Goal: Task Accomplishment & Management: Manage account settings

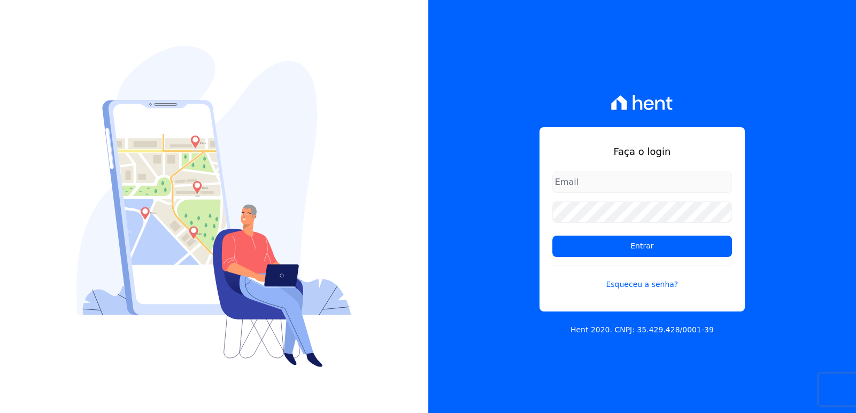
click at [776, 101] on div "Faça o login Entrar Esqueceu a senha? Hent 2020. CNPJ: 35.429.428/0001-39" at bounding box center [642, 206] width 428 height 413
type input "bieldoro@gmail.com"
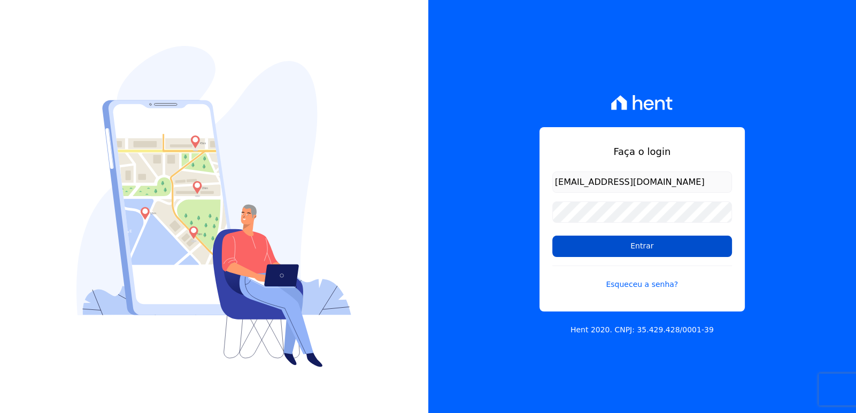
click at [670, 253] on input "Entrar" at bounding box center [642, 246] width 180 height 21
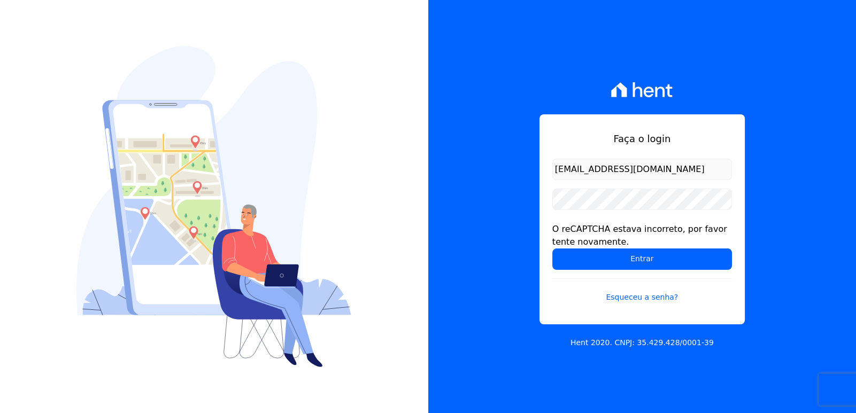
click at [774, 234] on div "Faça o login bieldoro@gmail.com O reCAPTCHA estava incorreto, por favor tente n…" at bounding box center [642, 206] width 428 height 413
click at [668, 261] on input "Entrar" at bounding box center [642, 259] width 180 height 21
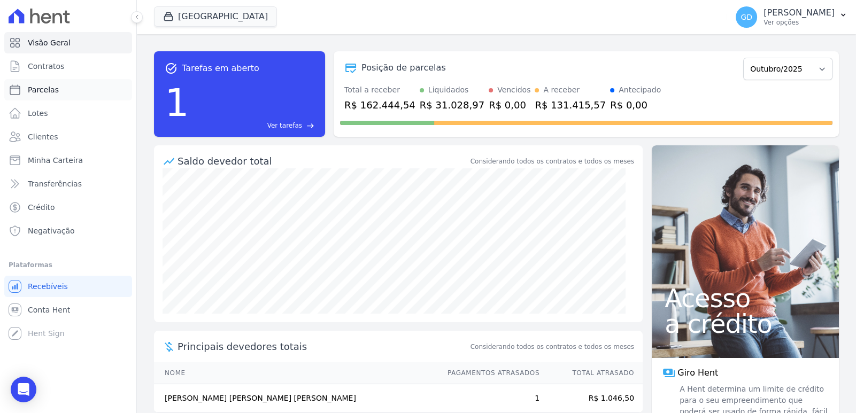
click at [61, 88] on link "Parcelas" at bounding box center [68, 89] width 128 height 21
select select
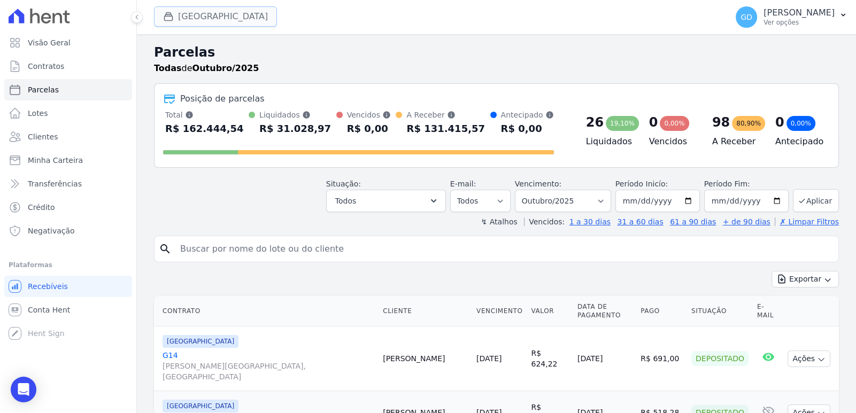
click at [225, 20] on button "[GEOGRAPHIC_DATA]" at bounding box center [215, 16] width 123 height 20
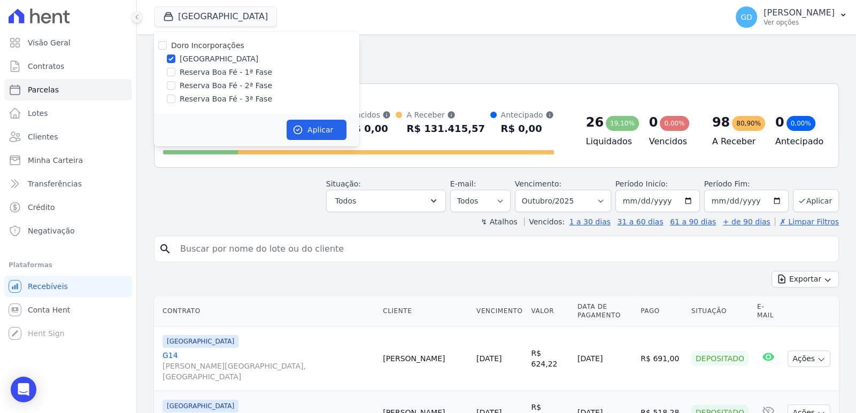
click at [173, 66] on div "Doro Incorporações Parque das Palmeiras Reserva Boa Fé - 1ª Fase Reserva Boa Fé…" at bounding box center [256, 73] width 205 height 82
click at [172, 73] on input "Reserva Boa Fé - 1ª Fase" at bounding box center [171, 72] width 9 height 9
click at [171, 71] on input "Reserva Boa Fé - 1ª Fase" at bounding box center [171, 72] width 9 height 9
checkbox input "false"
click at [317, 134] on button "Aplicar" at bounding box center [317, 130] width 60 height 20
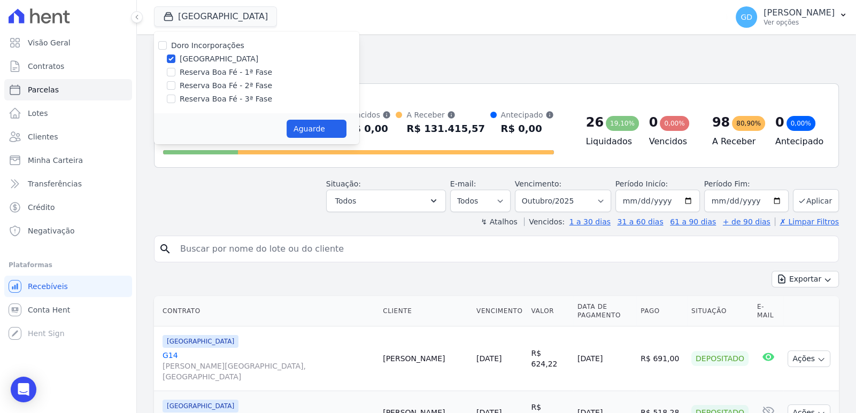
select select
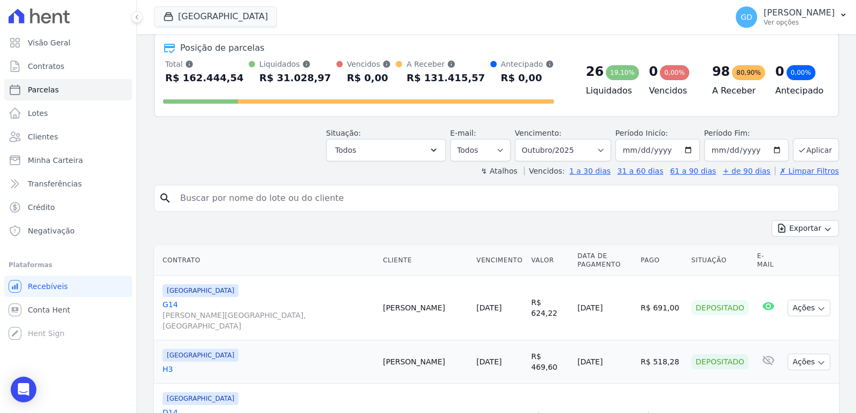
scroll to position [53, 0]
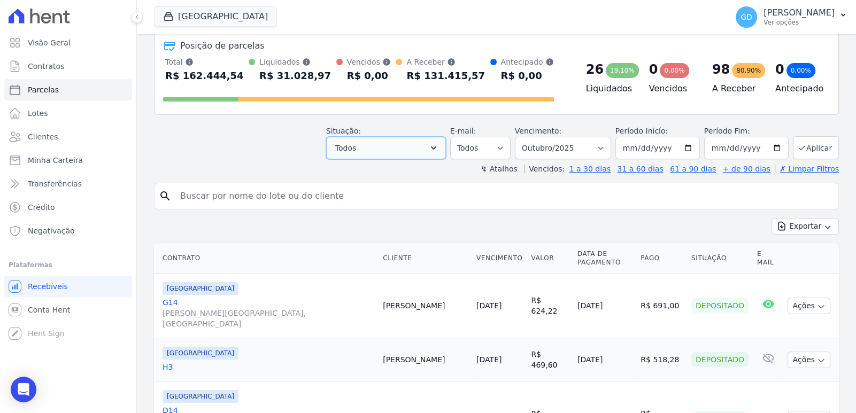
click at [366, 149] on button "Todos" at bounding box center [386, 148] width 120 height 22
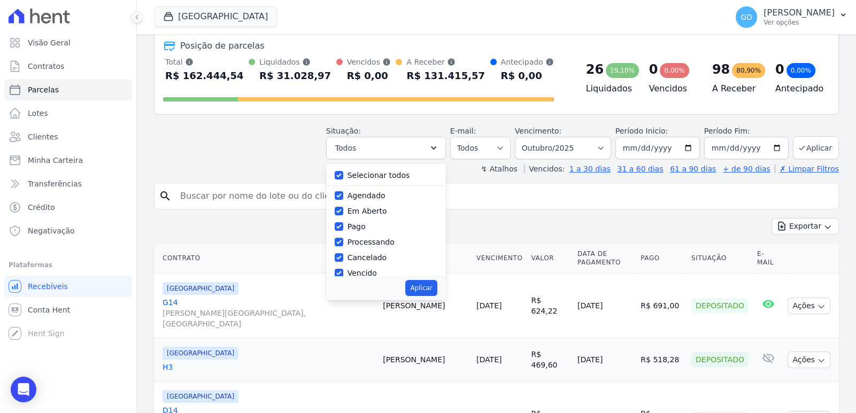
click at [375, 171] on label "Selecionar todos" at bounding box center [379, 175] width 63 height 9
click at [343, 171] on input "Selecionar todos" at bounding box center [339, 175] width 9 height 9
checkbox input "false"
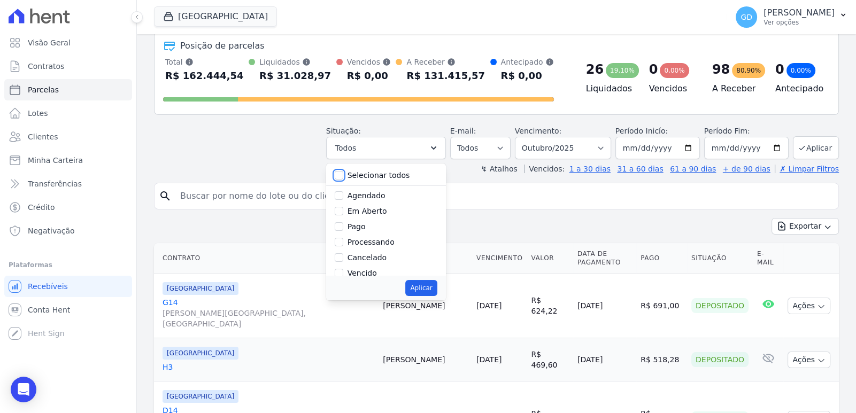
checkbox input "false"
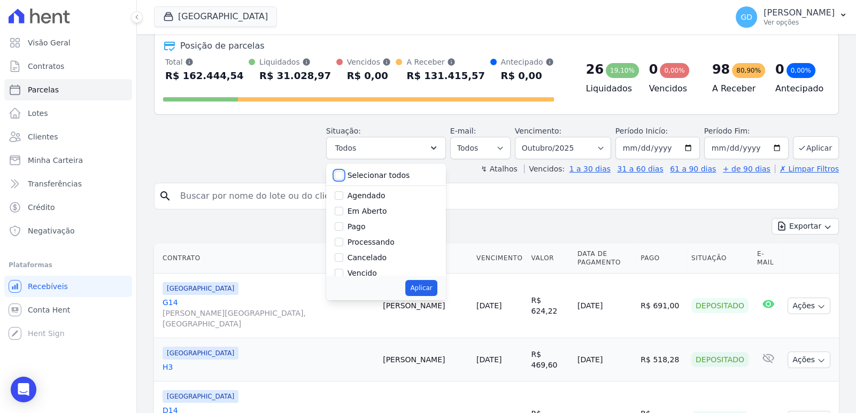
checkbox input "false"
click at [343, 234] on input "Depositado" at bounding box center [339, 233] width 9 height 9
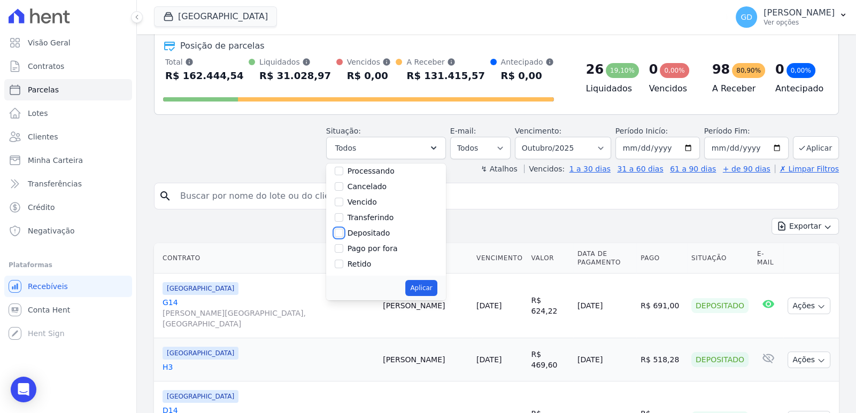
checkbox input "true"
click at [437, 286] on button "Aplicar" at bounding box center [421, 288] width 32 height 16
select select "deposited"
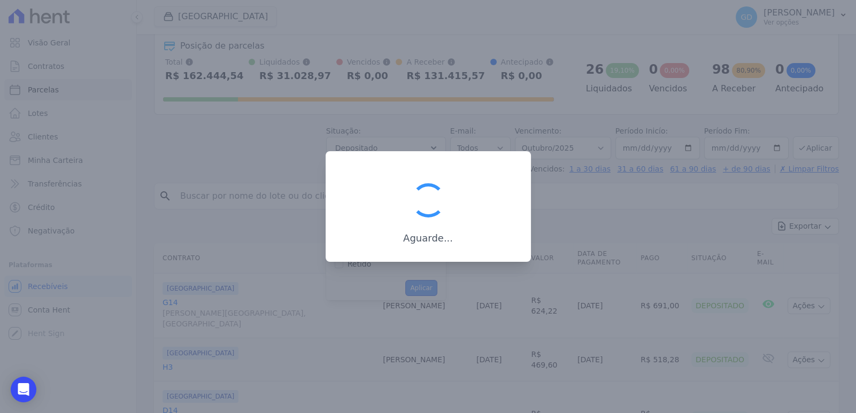
scroll to position [44, 0]
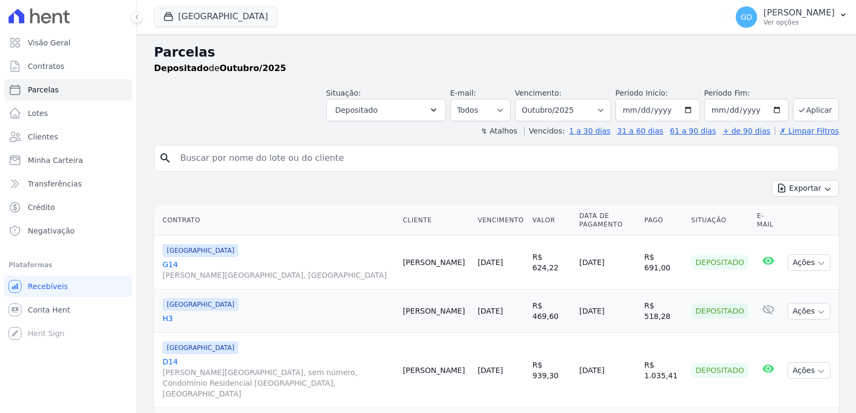
select select
click at [602, 112] on select "Filtrar por período ──────── Todos os meses Novembro/2024 Dezembro/2024 Janeiro…" at bounding box center [563, 110] width 96 height 22
select select "09/2025"
click at [523, 99] on select "Filtrar por período ──────── Todos os meses Novembro/2024 Dezembro/2024 Janeiro…" at bounding box center [563, 110] width 96 height 22
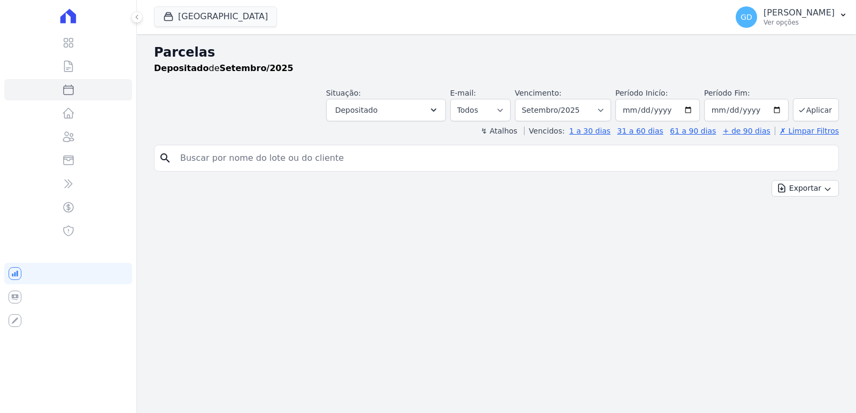
select select
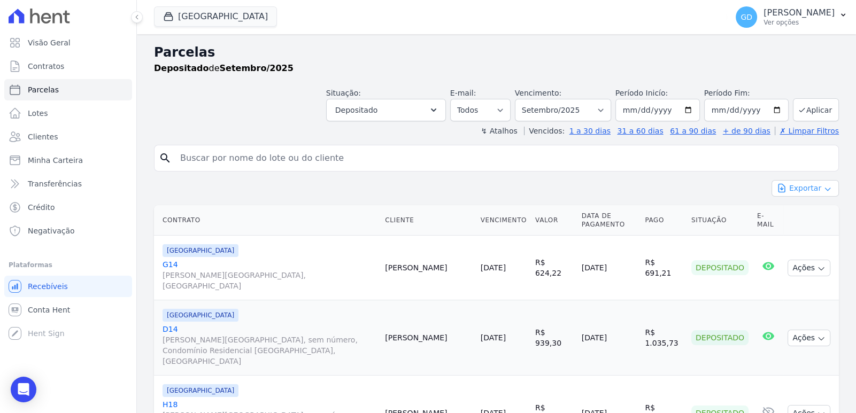
click at [811, 190] on button "Exportar" at bounding box center [805, 188] width 67 height 17
click at [821, 234] on span "Exportar CSV" at bounding box center [804, 232] width 57 height 11
click at [703, 198] on div "Exportar Exportar PDF Exportar CSV" at bounding box center [496, 192] width 685 height 25
click at [824, 187] on icon "button" at bounding box center [828, 189] width 9 height 9
click at [439, 115] on icon "button" at bounding box center [433, 110] width 11 height 11
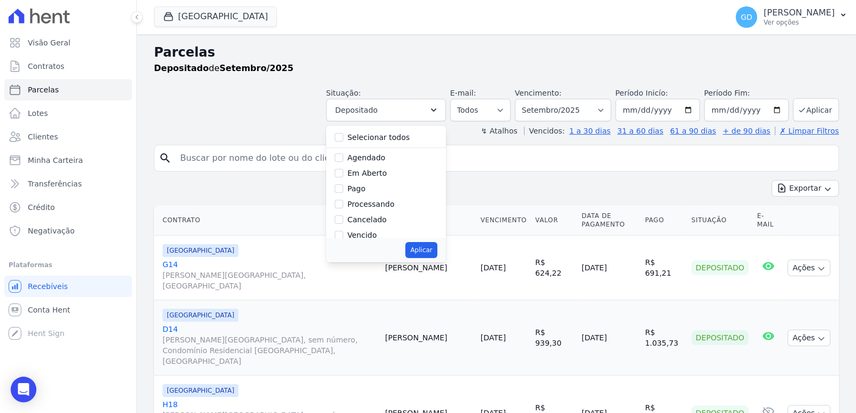
click at [374, 139] on label "Selecionar todos" at bounding box center [379, 137] width 63 height 9
click at [343, 139] on input "Selecionar todos" at bounding box center [339, 137] width 9 height 9
checkbox input "true"
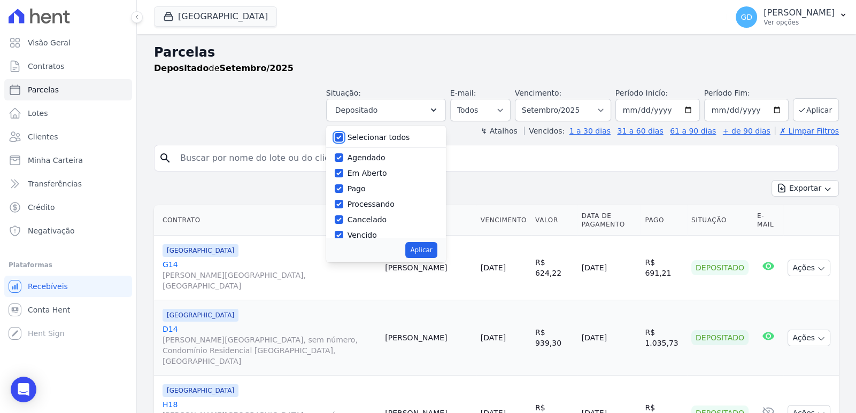
checkbox input "true"
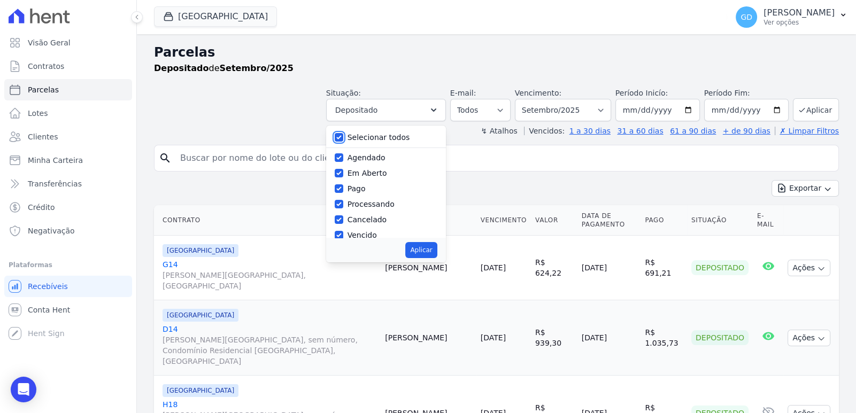
checkbox input "true"
click at [374, 139] on label "Selecionar todos" at bounding box center [379, 137] width 63 height 9
click at [343, 139] on input "Selecionar todos" at bounding box center [339, 137] width 9 height 9
checkbox input "false"
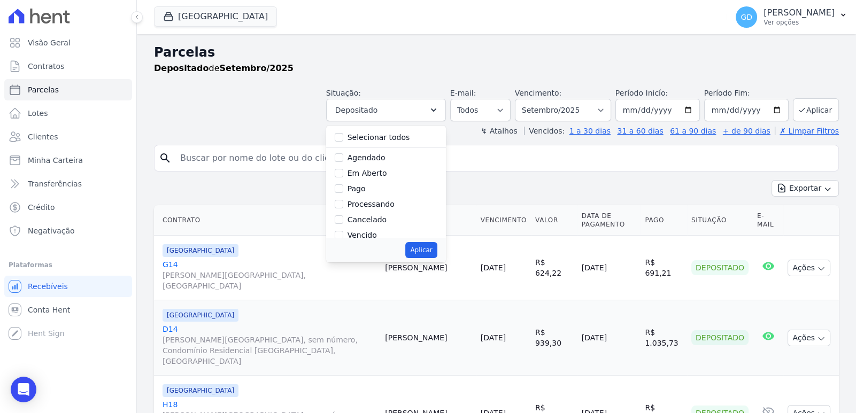
checkbox input "false"
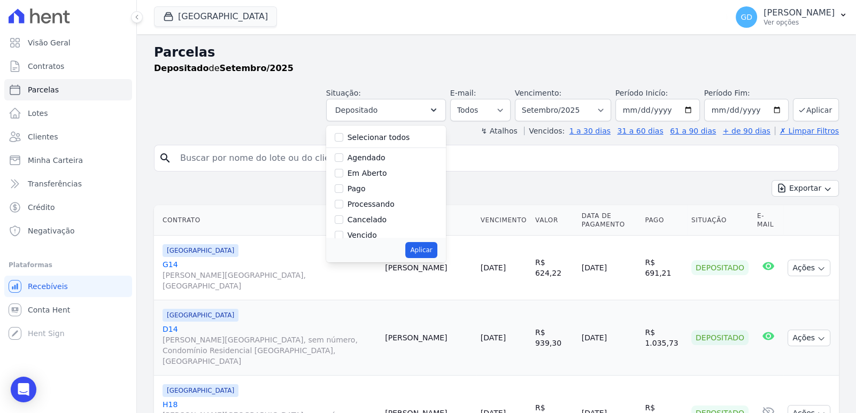
checkbox input "false"
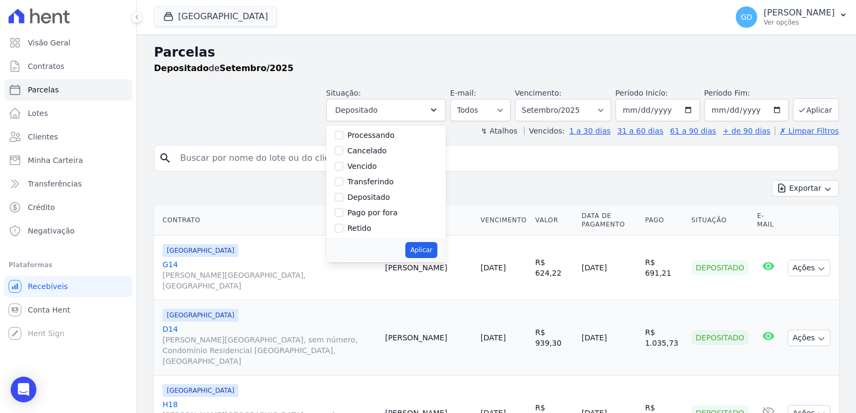
scroll to position [71, 0]
click at [387, 213] on label "Pago por fora" at bounding box center [373, 210] width 50 height 9
click at [343, 213] on input "Pago por fora" at bounding box center [339, 210] width 9 height 9
checkbox input "true"
click at [437, 257] on button "Aplicar" at bounding box center [421, 250] width 32 height 16
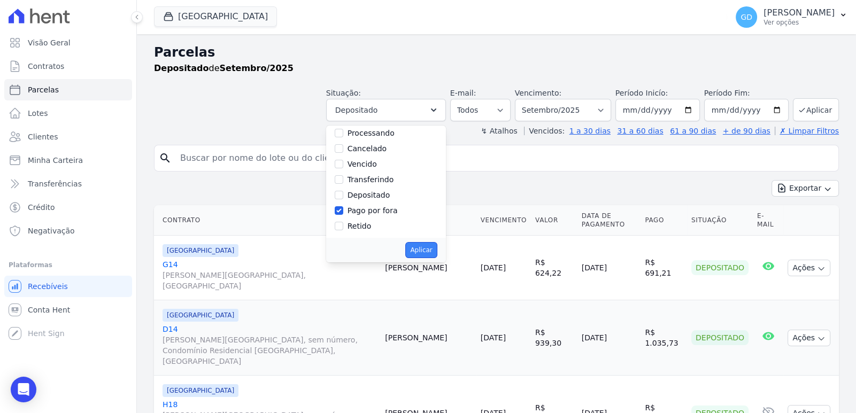
select select "paid_externally"
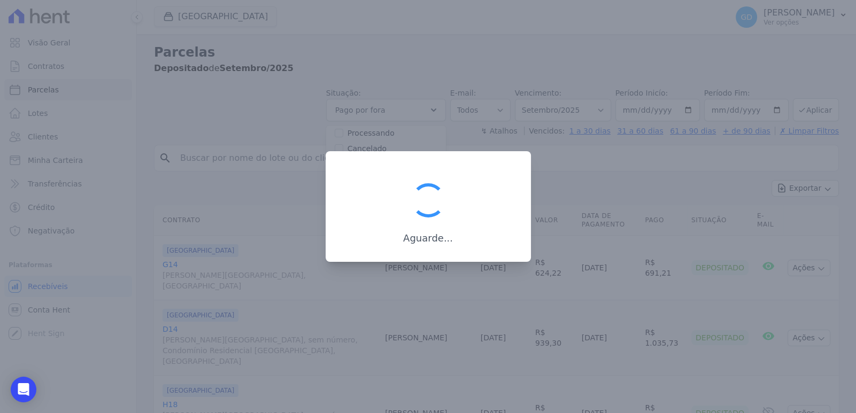
scroll to position [56, 0]
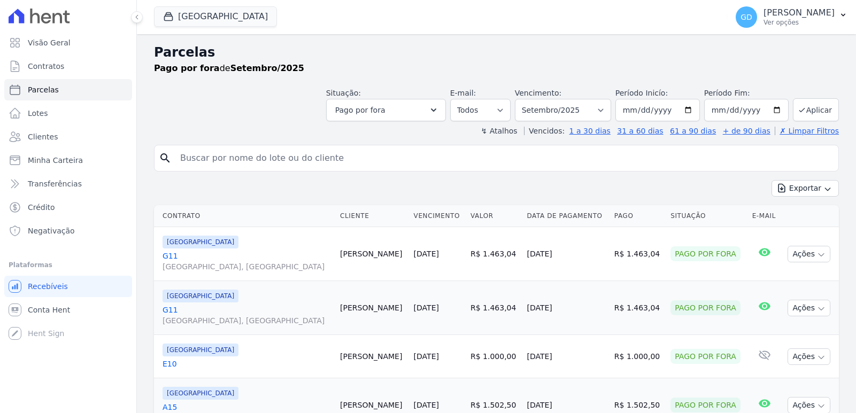
select select
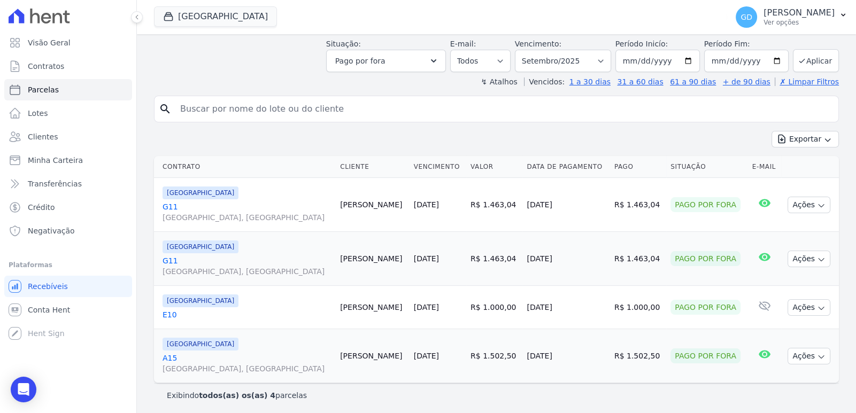
scroll to position [50, 0]
click at [797, 139] on button "Exportar" at bounding box center [805, 138] width 67 height 17
click at [650, 130] on div "Exportar Exportar PDF Exportar CSV" at bounding box center [496, 142] width 685 height 25
click at [668, 142] on div "Exportar Exportar PDF Exportar CSV" at bounding box center [496, 142] width 685 height 25
drag, startPoint x: 668, startPoint y: 142, endPoint x: 699, endPoint y: 158, distance: 34.7
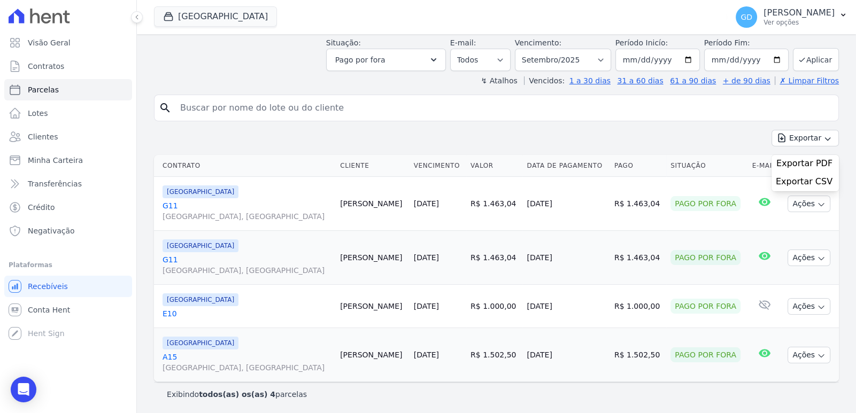
click at [670, 143] on div "Exportar Exportar PDF Exportar CSV" at bounding box center [496, 142] width 685 height 25
click at [840, 122] on div "Parcelas Pago por fora de Setembro/2025 Situação: Agendado Em Aberto Pago Proce…" at bounding box center [496, 199] width 719 height 431
click at [817, 256] on icon "button" at bounding box center [821, 259] width 9 height 9
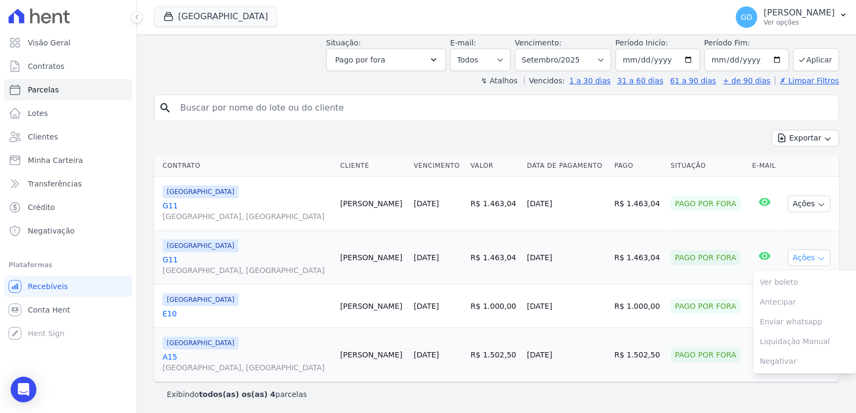
click at [817, 256] on icon "button" at bounding box center [821, 259] width 9 height 9
drag, startPoint x: 394, startPoint y: 257, endPoint x: 462, endPoint y: 261, distance: 67.5
click at [462, 261] on tr "[GEOGRAPHIC_DATA] [GEOGRAPHIC_DATA], [GEOGRAPHIC_DATA] [PERSON_NAME] [DATE] R$ …" at bounding box center [496, 258] width 685 height 54
click at [433, 275] on td "[DATE]" at bounding box center [438, 258] width 57 height 54
click at [171, 256] on link "G11 [GEOGRAPHIC_DATA], [GEOGRAPHIC_DATA]" at bounding box center [247, 265] width 169 height 21
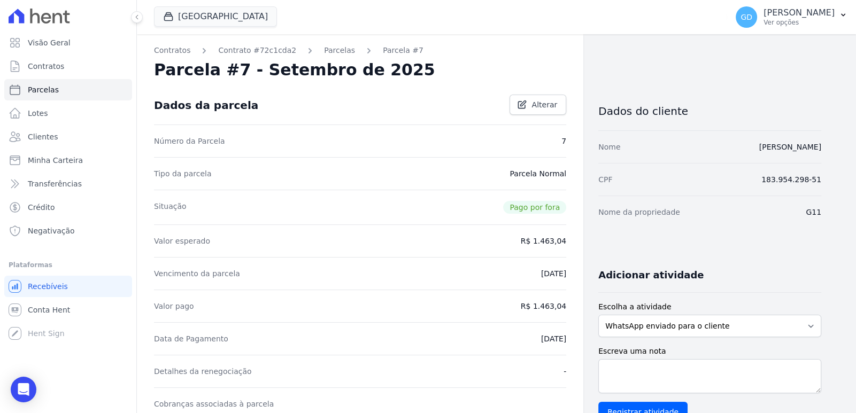
drag, startPoint x: 518, startPoint y: 274, endPoint x: 571, endPoint y: 279, distance: 53.7
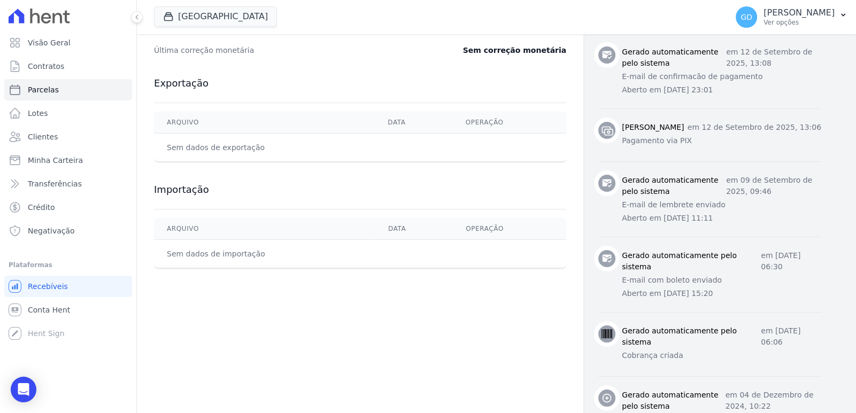
scroll to position [381, 0]
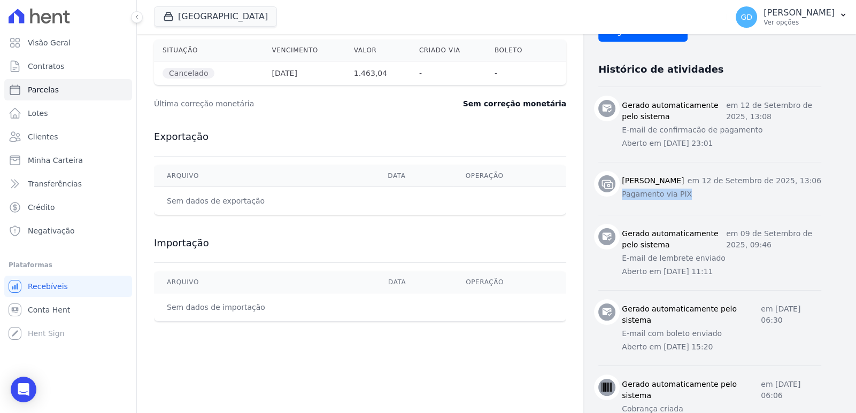
drag, startPoint x: 611, startPoint y: 207, endPoint x: 697, endPoint y: 214, distance: 86.9
click at [697, 214] on li "[PERSON_NAME] em [DATE] 13:06 Pagamento via PIX" at bounding box center [709, 188] width 223 height 53
drag, startPoint x: 725, startPoint y: 181, endPoint x: 855, endPoint y: 197, distance: 131.5
click at [855, 197] on main "Contratos Contrato #72c1cda2 [GEOGRAPHIC_DATA] Parcela #7 [GEOGRAPHIC_DATA] #7 …" at bounding box center [496, 223] width 719 height 379
click at [832, 201] on div "Contratos Contrato #72c1cda2 [GEOGRAPHIC_DATA] Parcela #7 [GEOGRAPHIC_DATA] #7 …" at bounding box center [496, 82] width 719 height 858
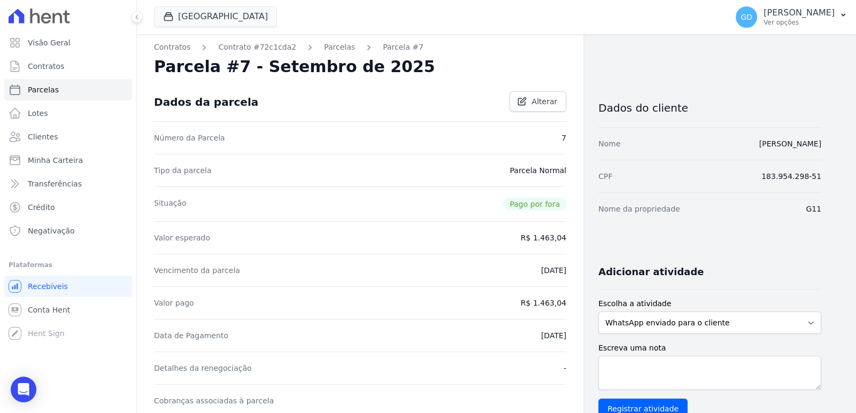
scroll to position [0, 0]
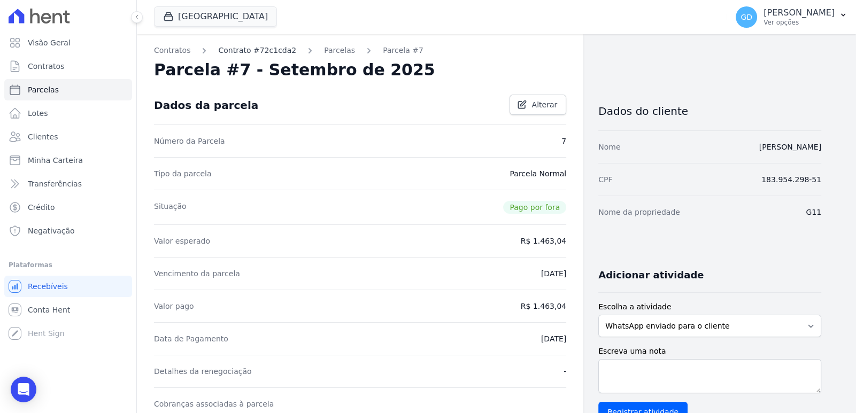
click at [256, 52] on link "Contrato #72c1cda2" at bounding box center [257, 50] width 78 height 11
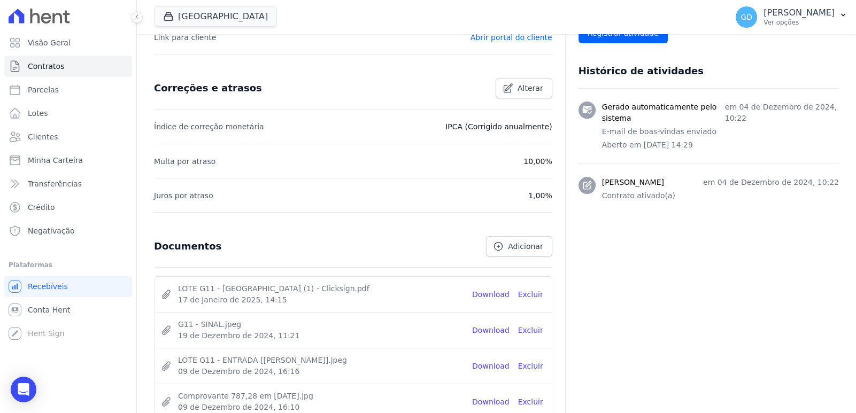
scroll to position [516, 0]
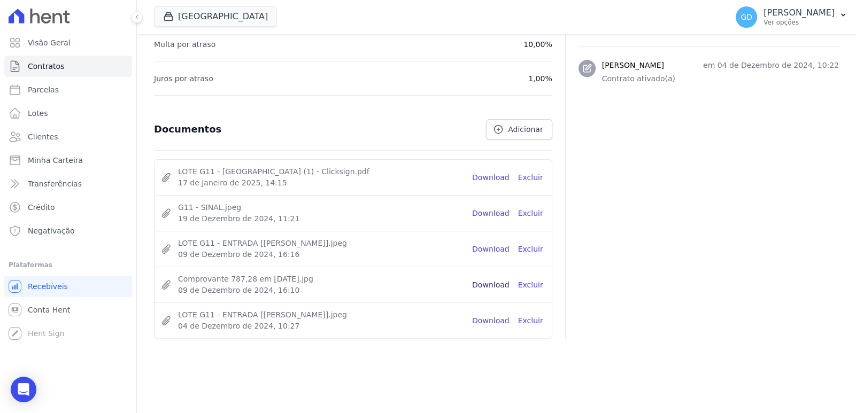
click at [487, 282] on link "Download" at bounding box center [490, 285] width 37 height 11
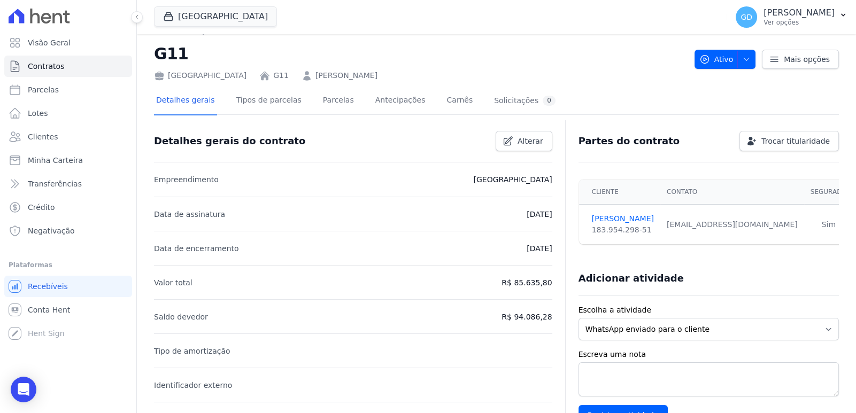
scroll to position [0, 0]
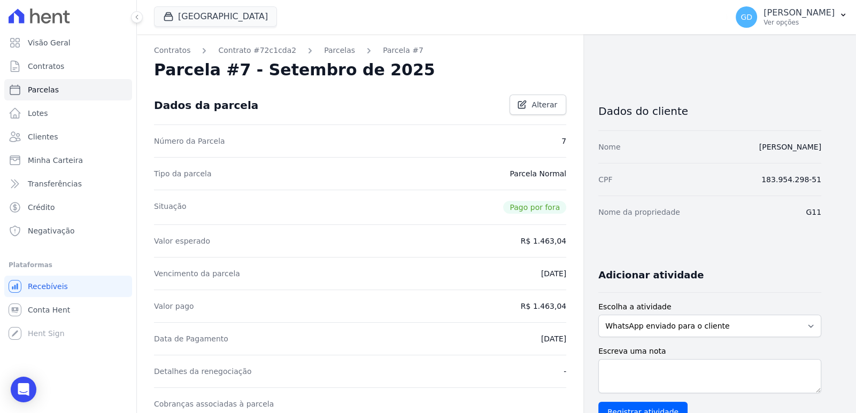
select select
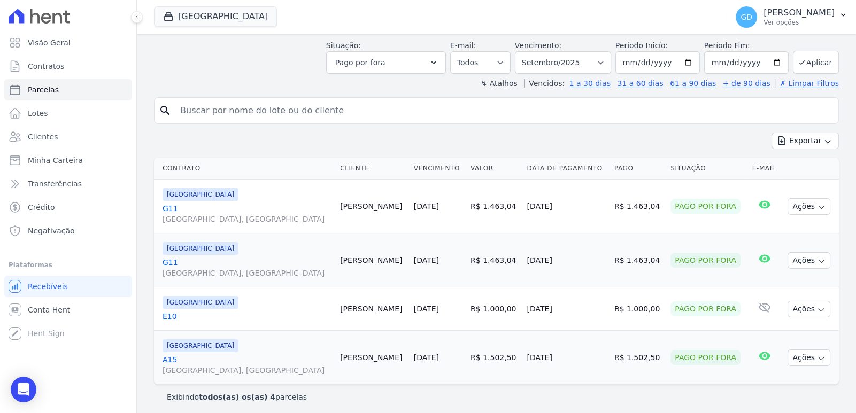
scroll to position [50, 0]
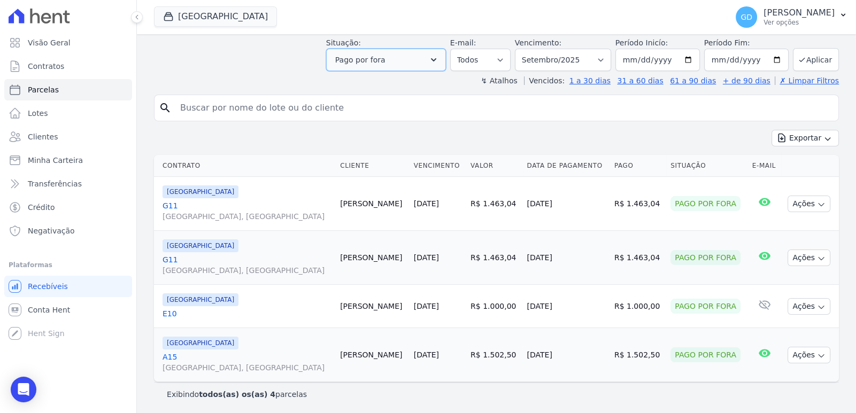
click at [436, 58] on button "Pago por fora" at bounding box center [386, 60] width 120 height 22
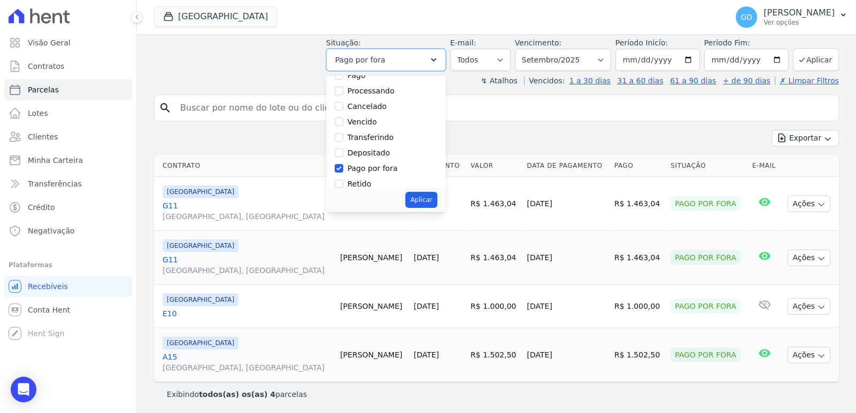
scroll to position [71, 0]
click at [379, 147] on label "Depositado" at bounding box center [369, 145] width 43 height 9
click at [343, 147] on input "Depositado" at bounding box center [339, 145] width 9 height 9
click at [343, 148] on input "Depositado" at bounding box center [339, 145] width 9 height 9
checkbox input "false"
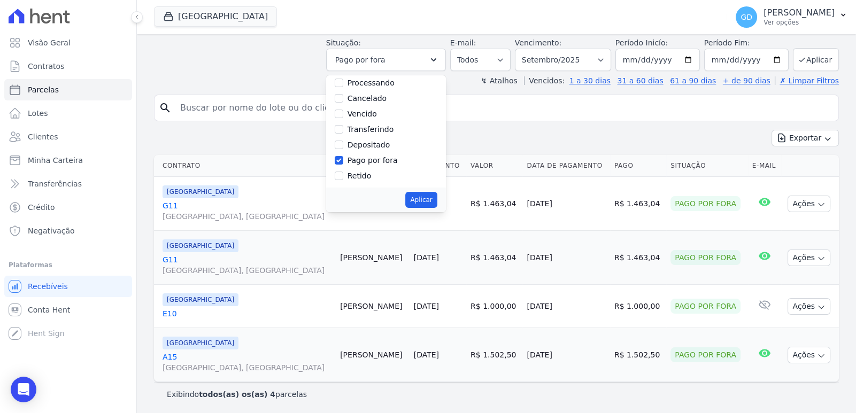
click at [529, 128] on div "search Exportar Exportar PDF Exportar CSV Contrato Cliente Vencimento [GEOGRAPH…" at bounding box center [496, 251] width 685 height 312
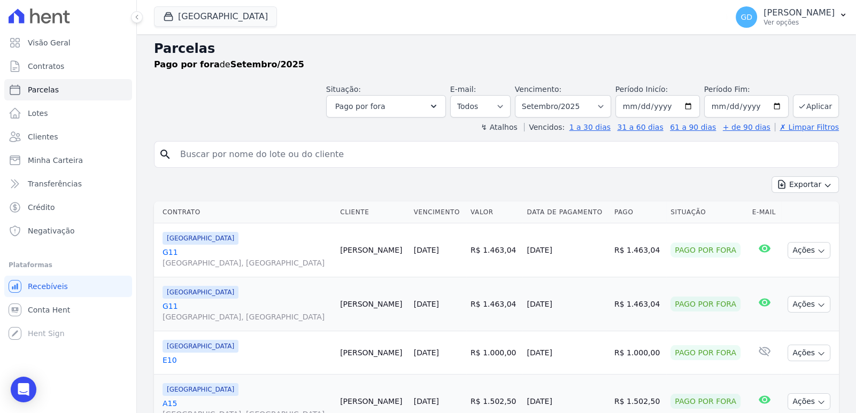
scroll to position [0, 0]
